Goal: Check status: Check status

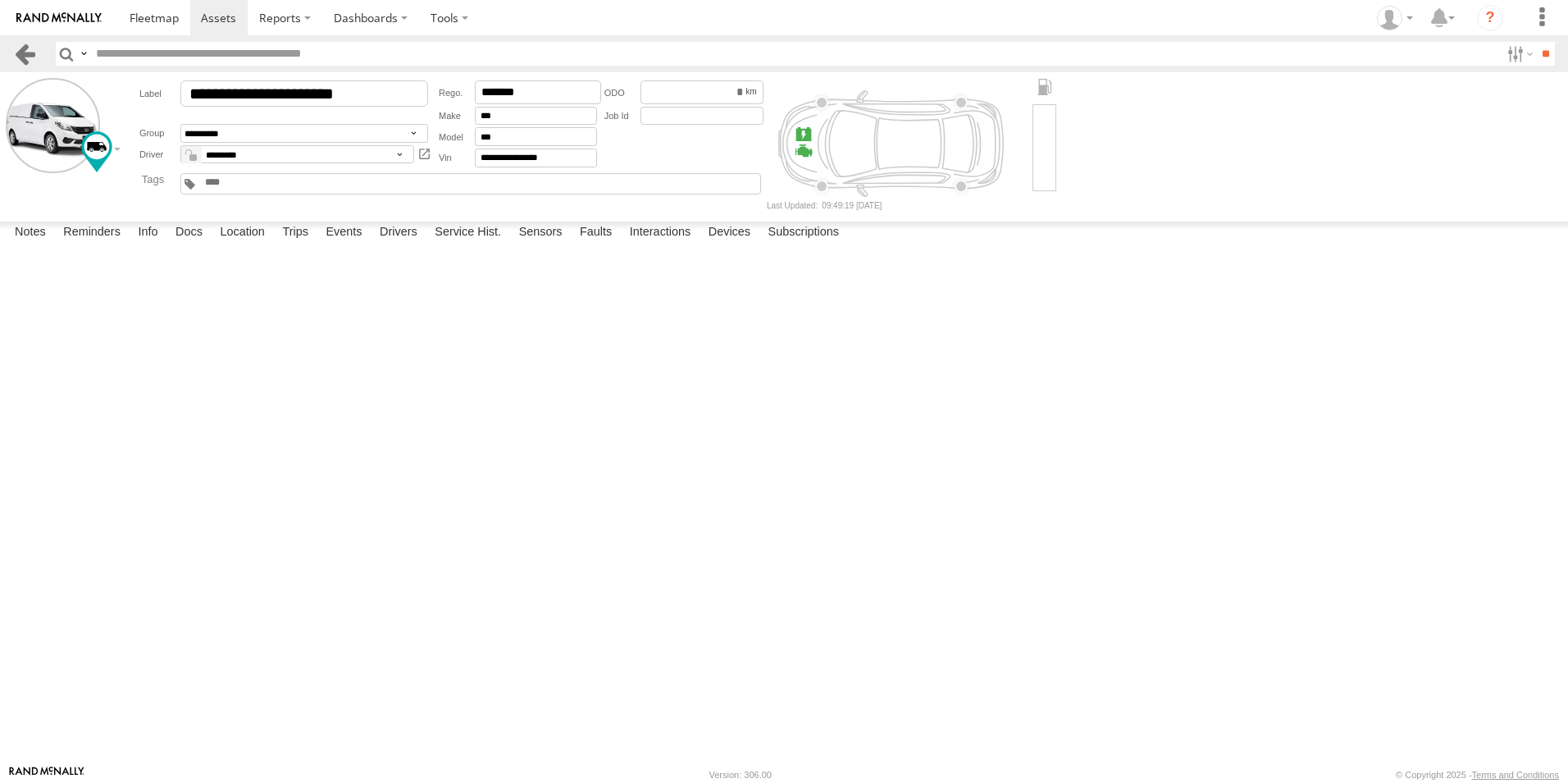
click at [24, 69] on header "Search Query Asset ID Asset Label Registration Manufacturer Model VIN Job ID" at bounding box center [784, 54] width 1568 height 37
click at [29, 54] on link at bounding box center [25, 53] width 24 height 24
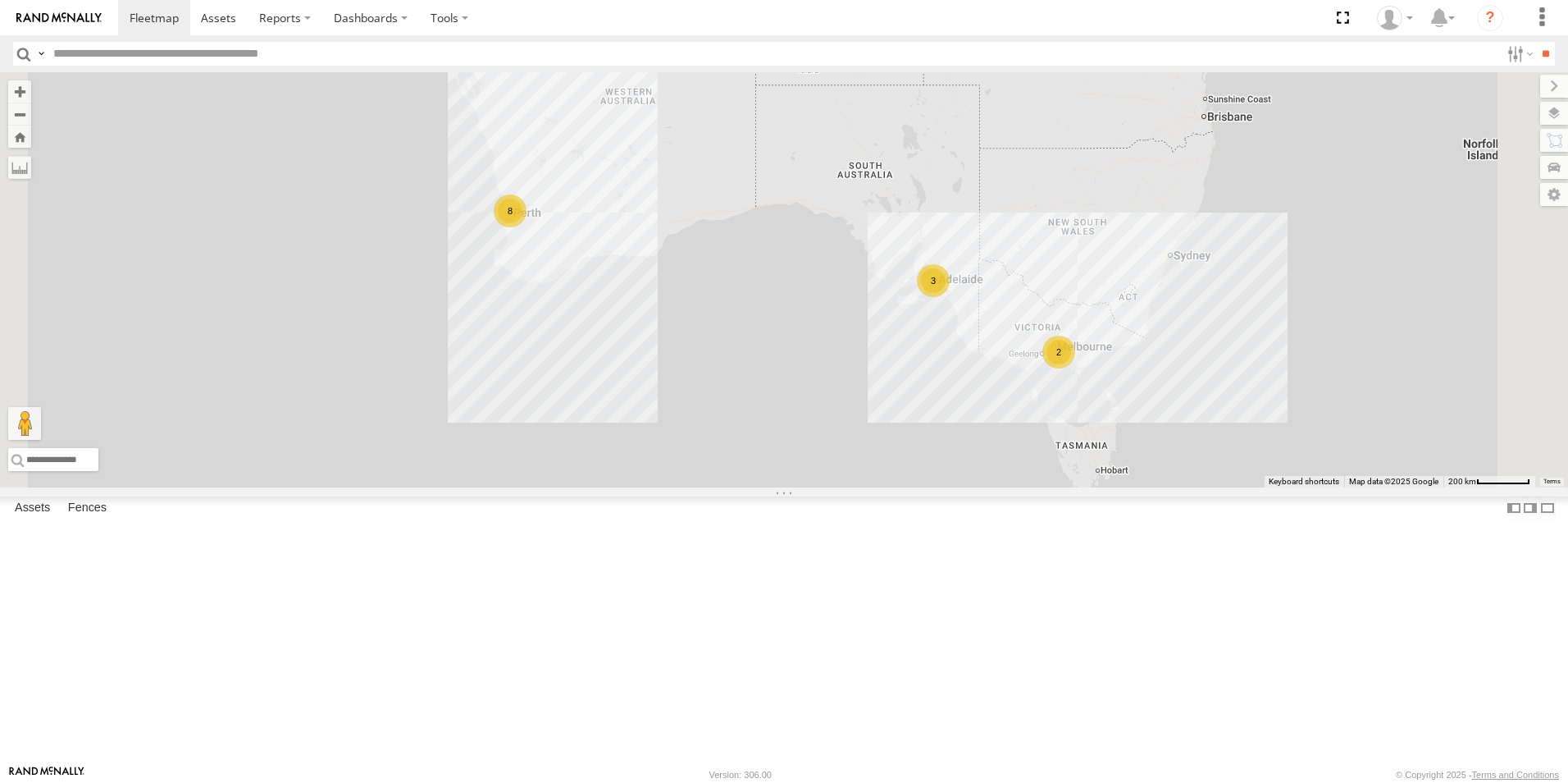
click at [0, 0] on link at bounding box center [0, 0] width 0 height 0
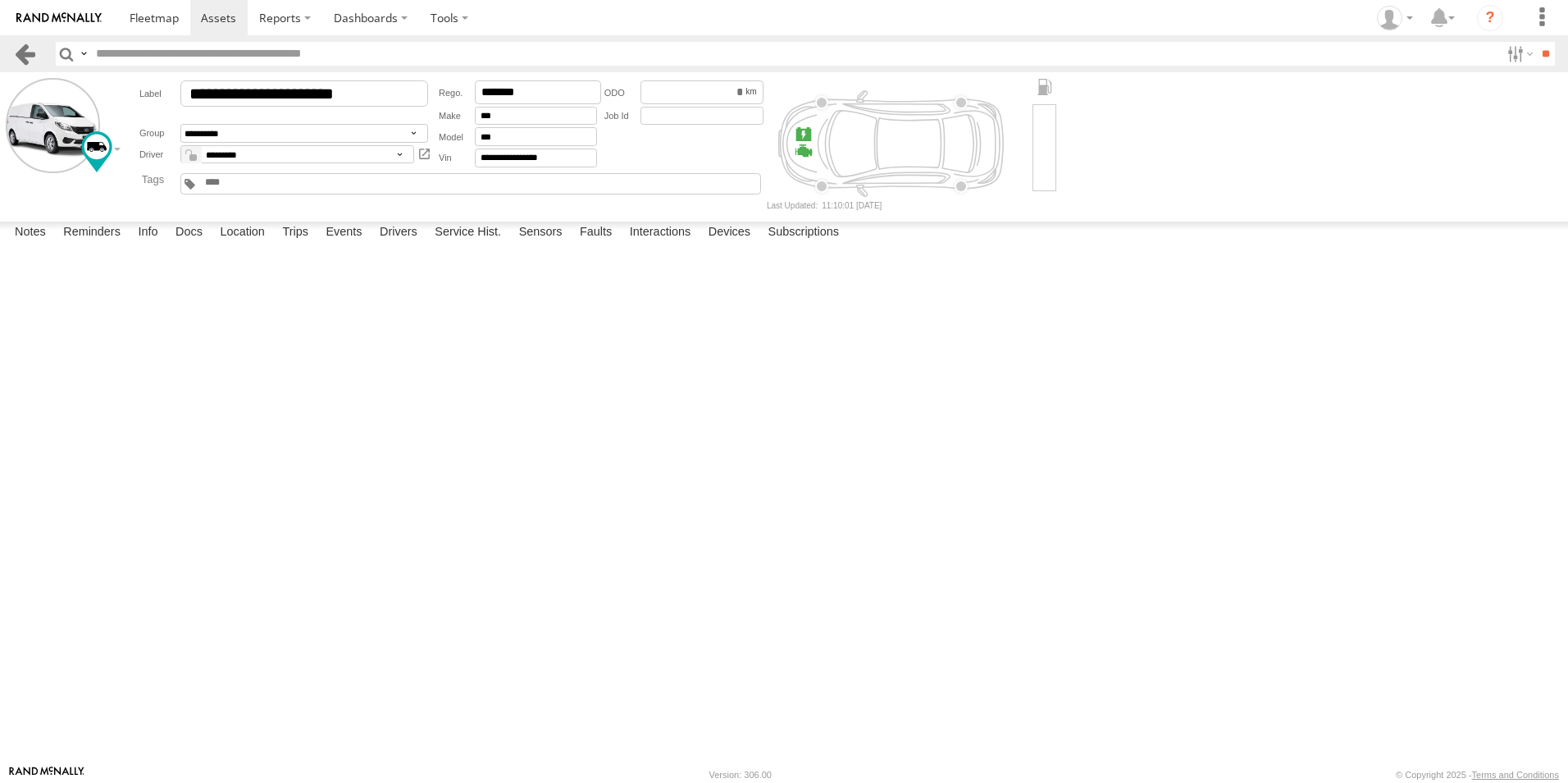
click at [26, 50] on link at bounding box center [25, 53] width 24 height 24
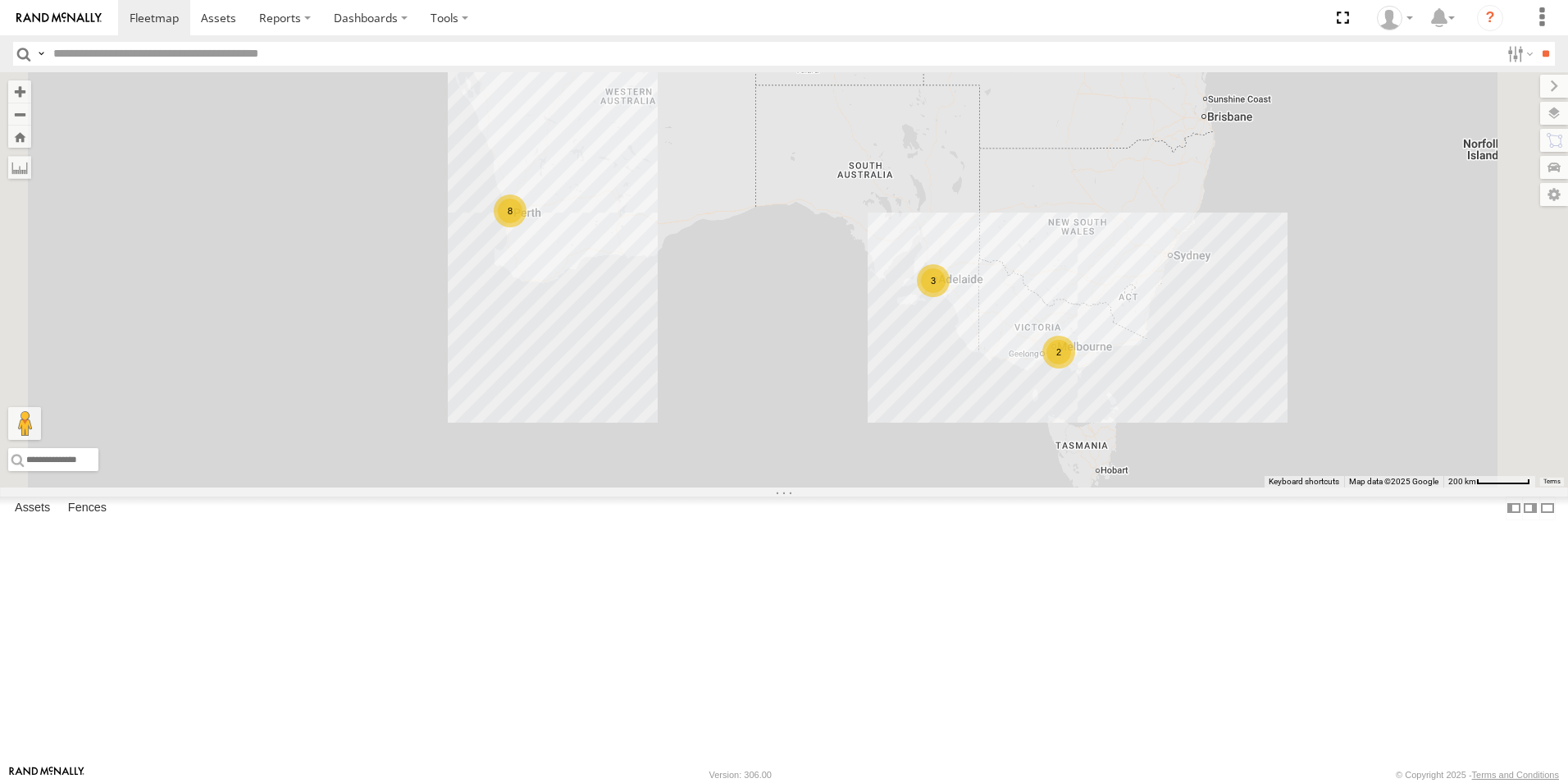
click at [0, 0] on link at bounding box center [0, 0] width 0 height 0
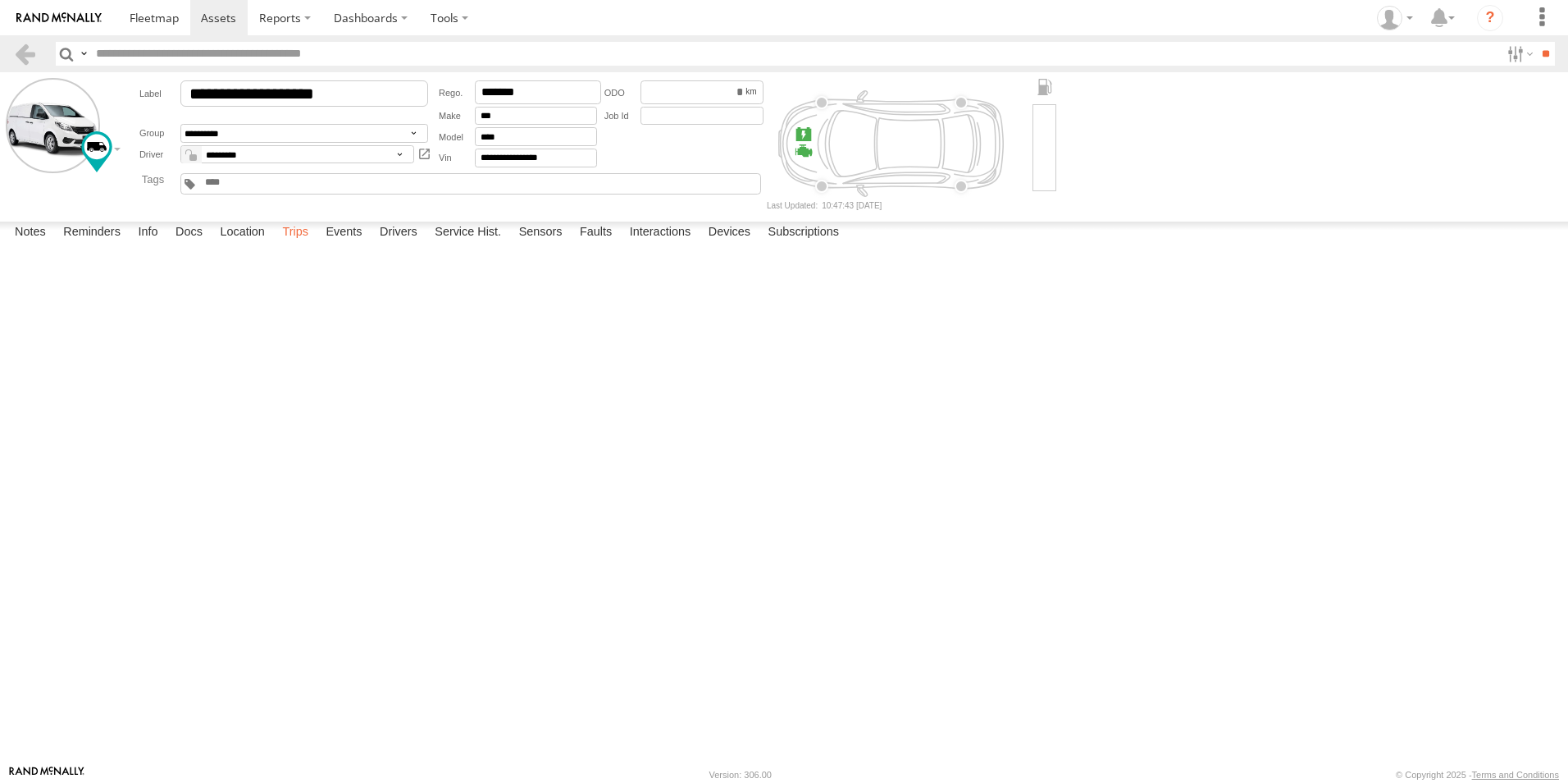
click at [306, 245] on label "Trips" at bounding box center [295, 233] width 42 height 23
drag, startPoint x: 14, startPoint y: 59, endPoint x: 26, endPoint y: 87, distance: 30.5
click at [16, 59] on link at bounding box center [25, 53] width 24 height 24
